Goal: Check status: Check status

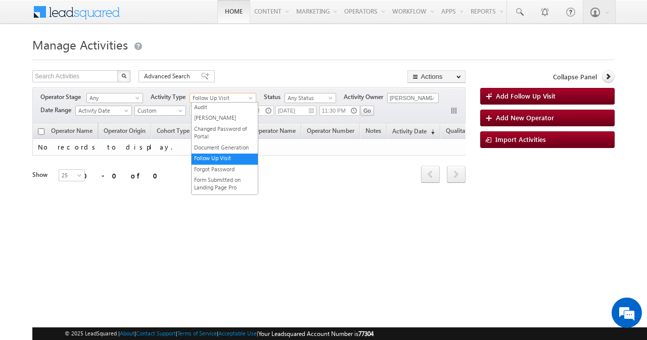
scroll to position [67, 0]
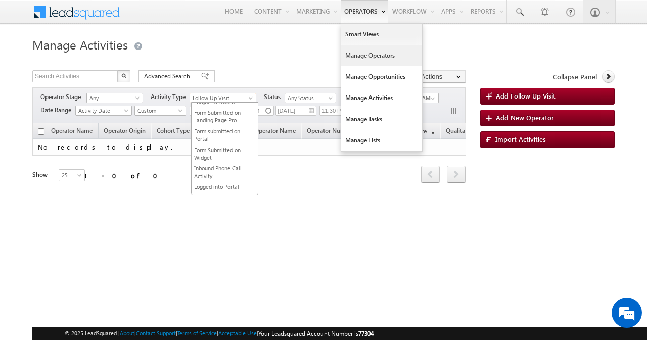
click at [358, 56] on link "Manage Operators" at bounding box center [381, 55] width 81 height 21
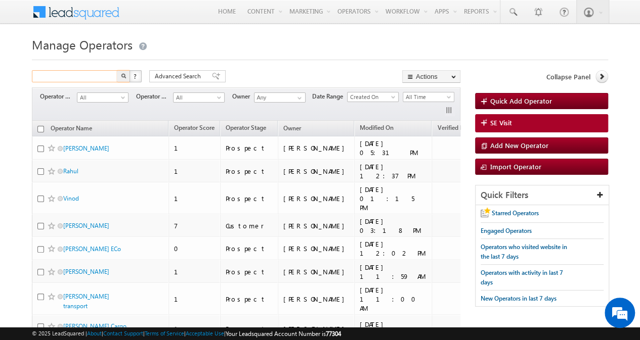
click at [99, 75] on input "text" at bounding box center [75, 76] width 86 height 12
paste input "WE5143575"
type input "WE5143575"
click at [117, 70] on button "button" at bounding box center [123, 76] width 13 height 12
